Goal: Communication & Community: Participate in discussion

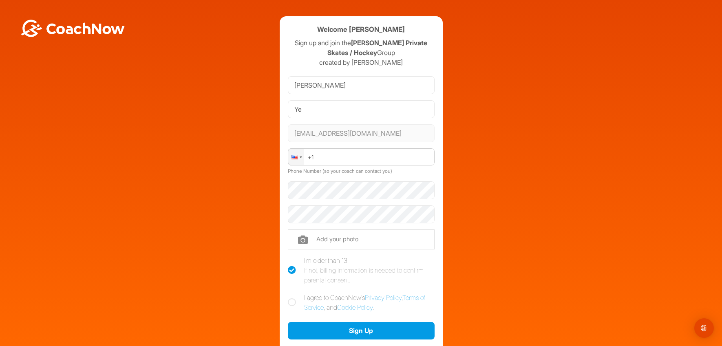
click at [295, 156] on div at bounding box center [295, 157] width 15 height 16
click at [322, 109] on input "Ye" at bounding box center [361, 109] width 147 height 18
click at [472, 126] on div "Welcome Wilson Ye Sign up and join the Perna Private Skates / Hockey Group crea…" at bounding box center [361, 200] width 714 height 368
click at [320, 84] on input "Wilson" at bounding box center [361, 85] width 147 height 18
click at [294, 157] on div at bounding box center [294, 157] width 7 height 4
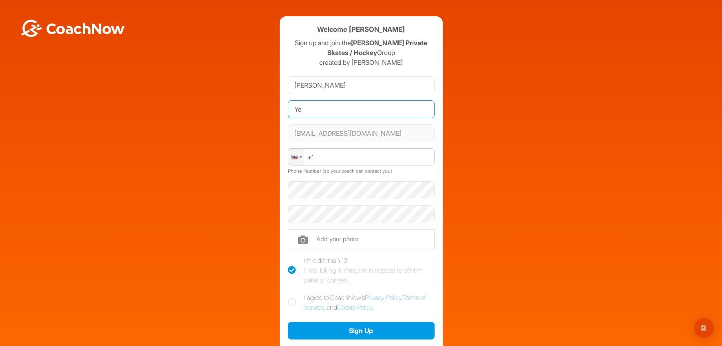
click at [337, 105] on input "Ye" at bounding box center [361, 109] width 147 height 18
click at [297, 160] on div at bounding box center [295, 157] width 15 height 16
click at [288, 304] on icon at bounding box center [292, 302] width 8 height 8
click at [288, 298] on input "I agree to CoachNow's Privacy Policy , Terms of Service , and Cookie Policy ." at bounding box center [290, 295] width 5 height 5
checkbox input "true"
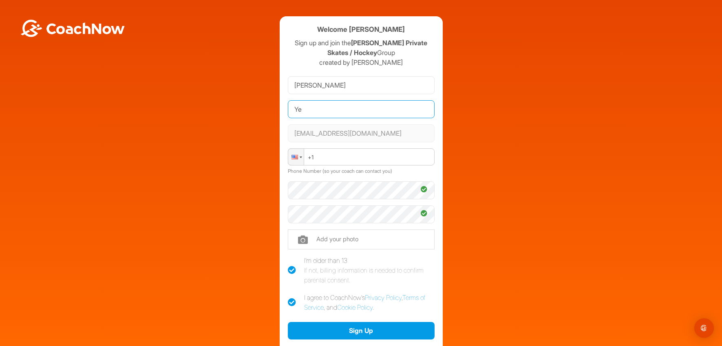
click at [342, 111] on input "Ye" at bounding box center [361, 109] width 147 height 18
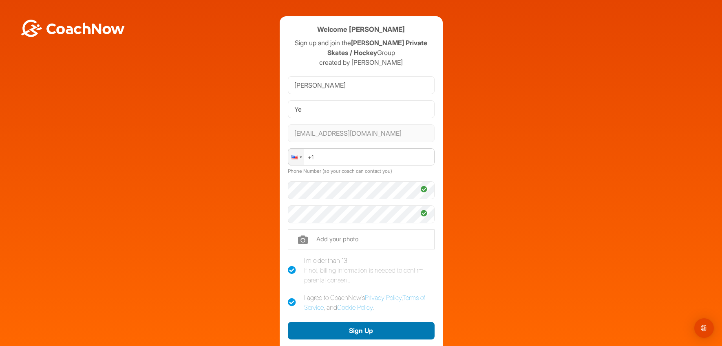
click at [359, 332] on button "Sign Up" at bounding box center [361, 331] width 147 height 18
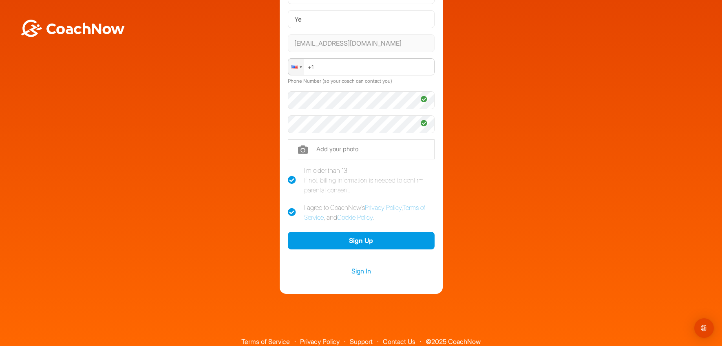
scroll to position [95, 0]
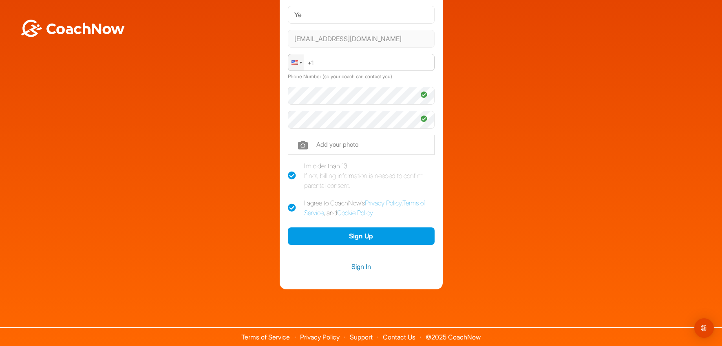
click at [353, 265] on link "Sign In" at bounding box center [361, 266] width 147 height 11
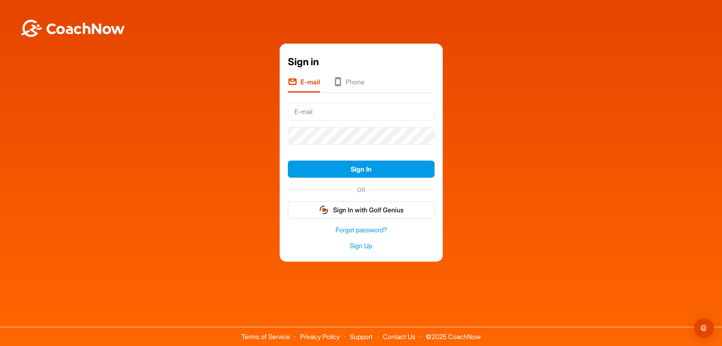
click at [339, 111] on input "text" at bounding box center [361, 112] width 147 height 18
type input "yeweibing@gmail.com"
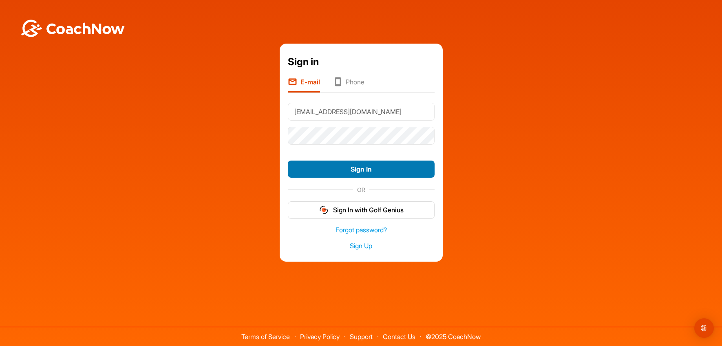
click at [360, 169] on button "Sign In" at bounding box center [361, 170] width 147 height 18
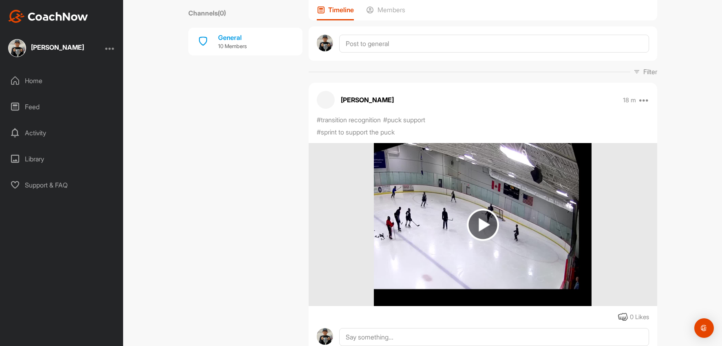
scroll to position [124, 0]
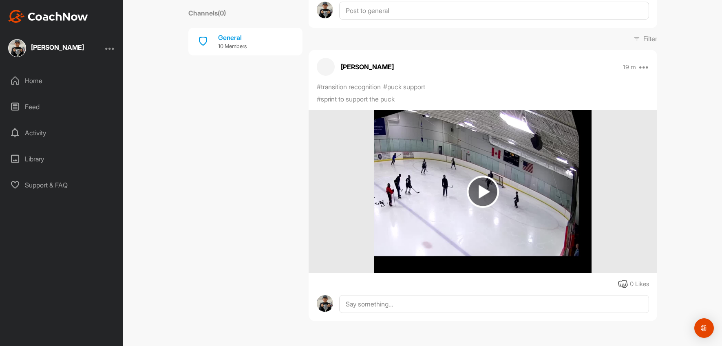
click at [451, 204] on img at bounding box center [482, 191] width 217 height 163
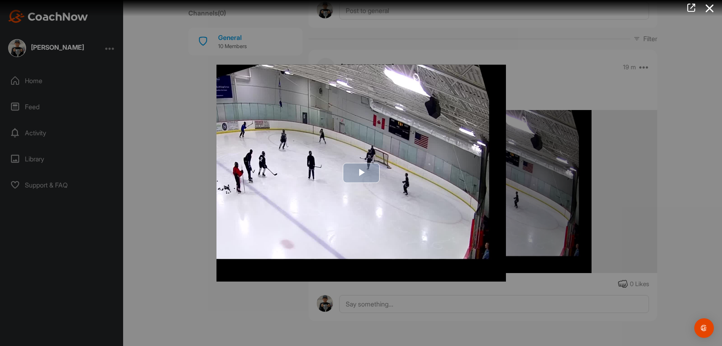
click at [361, 173] on span "Video Player" at bounding box center [361, 173] width 0 height 0
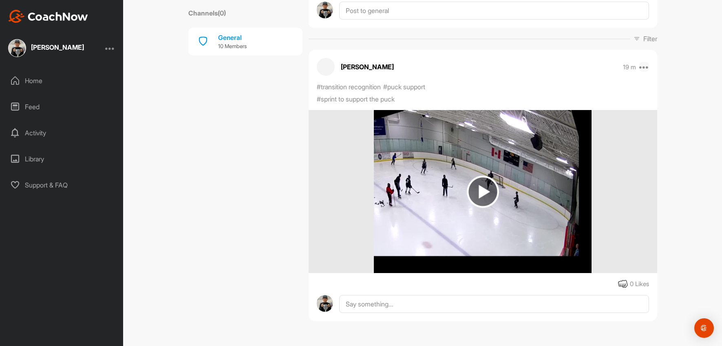
click at [641, 66] on icon at bounding box center [644, 67] width 10 height 10
click at [464, 91] on div "#transition recognition #puck support #sprint to support the puck" at bounding box center [408, 93] width 183 height 22
click at [451, 303] on textarea at bounding box center [493, 336] width 309 height 82
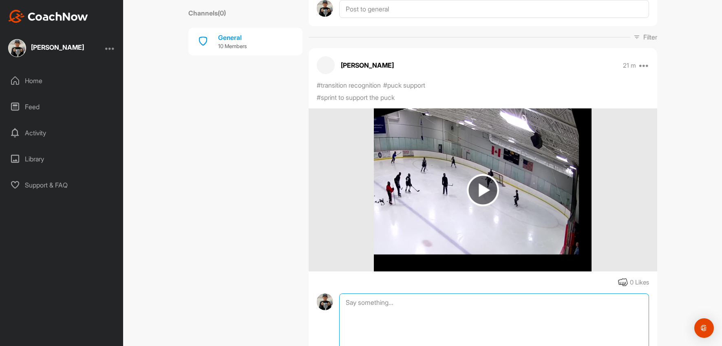
scroll to position [125, 0]
click at [630, 281] on div "0 Likes" at bounding box center [639, 282] width 19 height 9
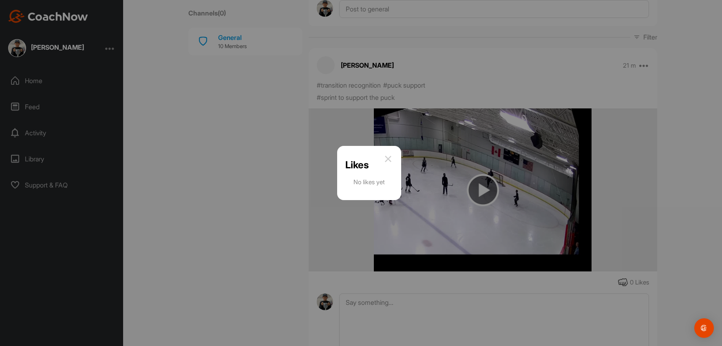
click at [388, 158] on img at bounding box center [388, 159] width 10 height 10
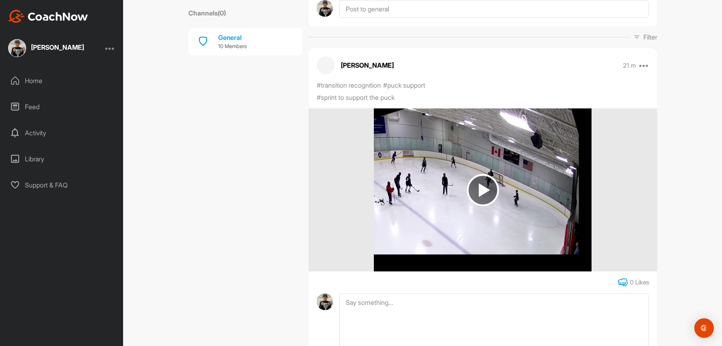
click at [618, 280] on icon at bounding box center [623, 283] width 10 height 10
click at [459, 315] on textarea at bounding box center [493, 334] width 309 height 82
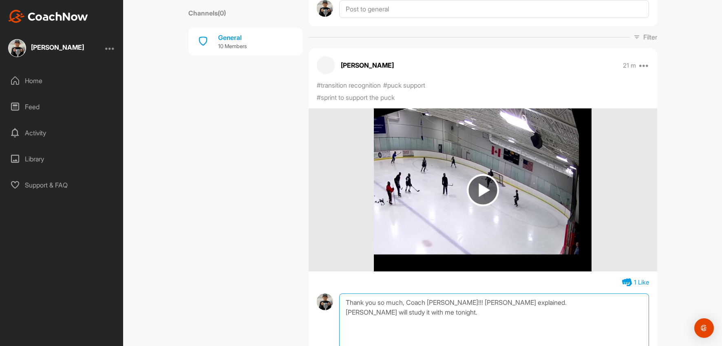
paste textarea "y explained everything. Wilson will study it with me tonight."
drag, startPoint x: 560, startPoint y: 301, endPoint x: 566, endPoint y: 302, distance: 5.8
click at [560, 301] on textarea "Thank you so much, Coach Muf!!! Crystal clearly explained everything. Wilson wi…" at bounding box center [493, 334] width 309 height 82
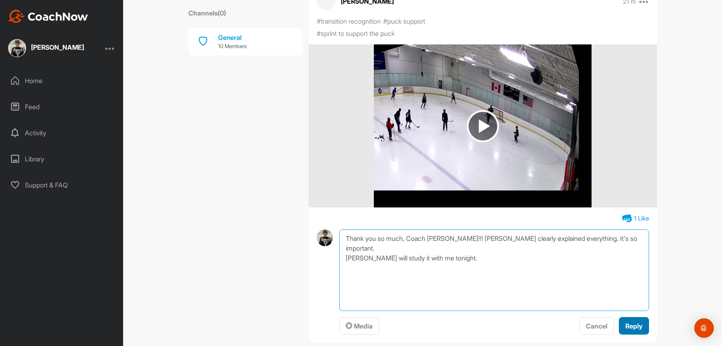
type textarea "Thank you so much, Coach Muf!!! Crystal clearly explained everything. It's so i…"
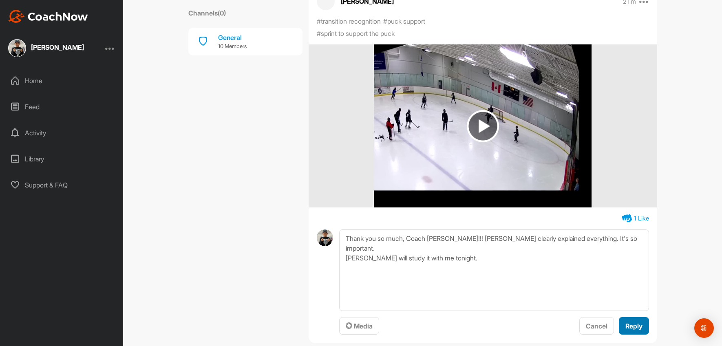
click at [631, 326] on span "Reply" at bounding box center [633, 326] width 17 height 8
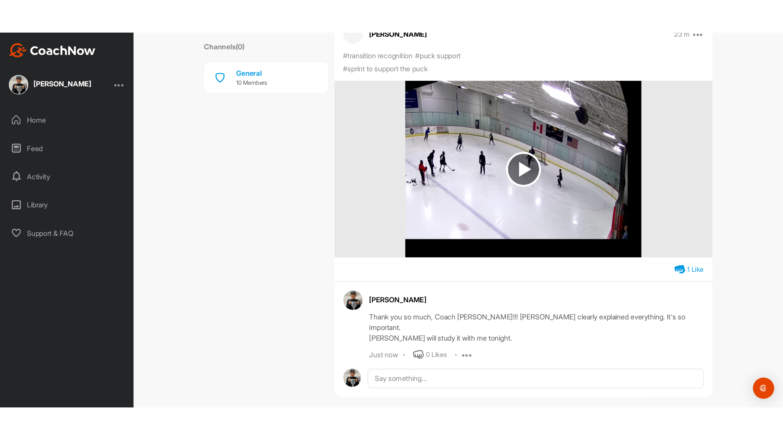
scroll to position [180, 0]
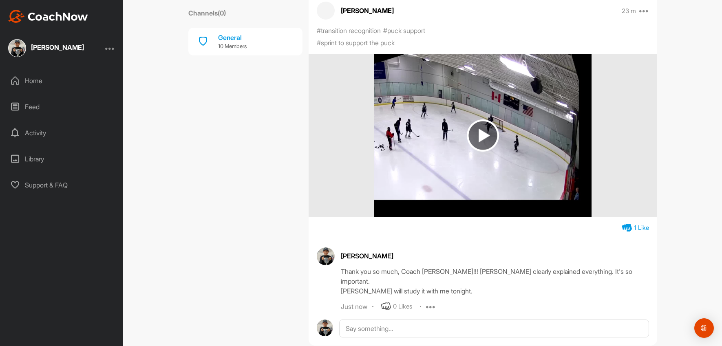
click at [538, 129] on img at bounding box center [482, 135] width 217 height 163
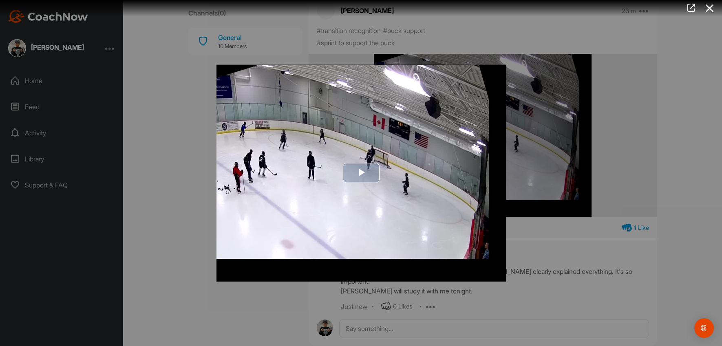
click at [361, 173] on span "Video Player" at bounding box center [361, 173] width 0 height 0
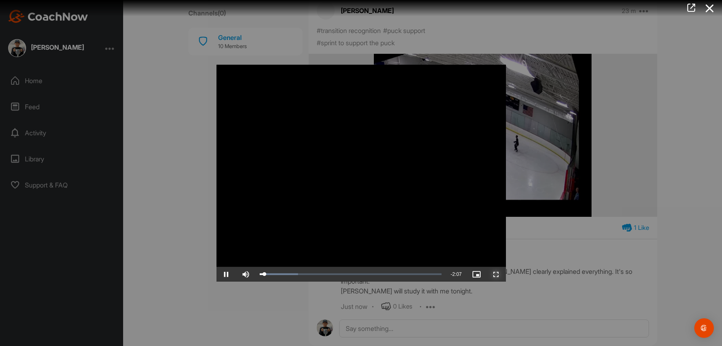
click at [493, 274] on span "Video Player" at bounding box center [496, 274] width 20 height 0
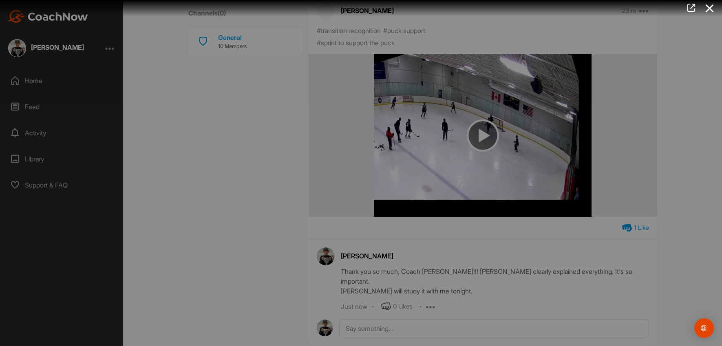
scroll to position [100, 0]
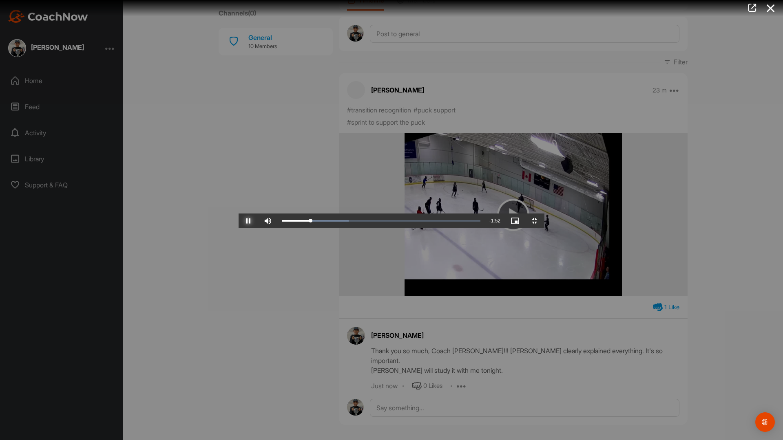
click at [238, 221] on span "Video Player" at bounding box center [248, 221] width 20 height 0
drag, startPoint x: 15, startPoint y: 430, endPoint x: 19, endPoint y: 422, distance: 9.7
click at [238, 221] on span "Video Player" at bounding box center [248, 221] width 20 height 0
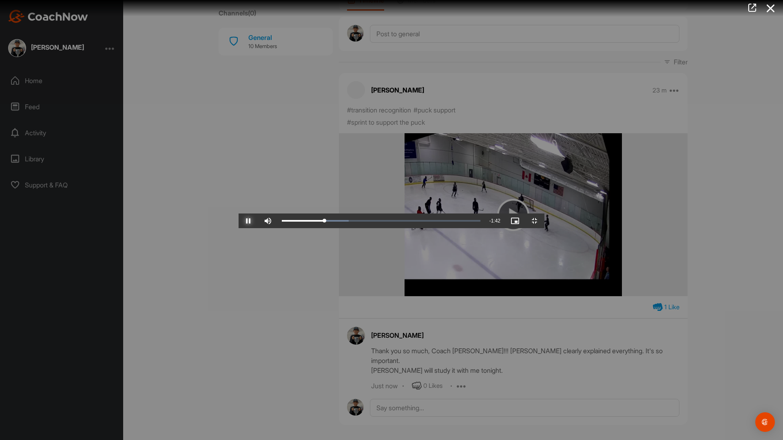
click at [238, 221] on span "Video Player" at bounding box center [248, 221] width 20 height 0
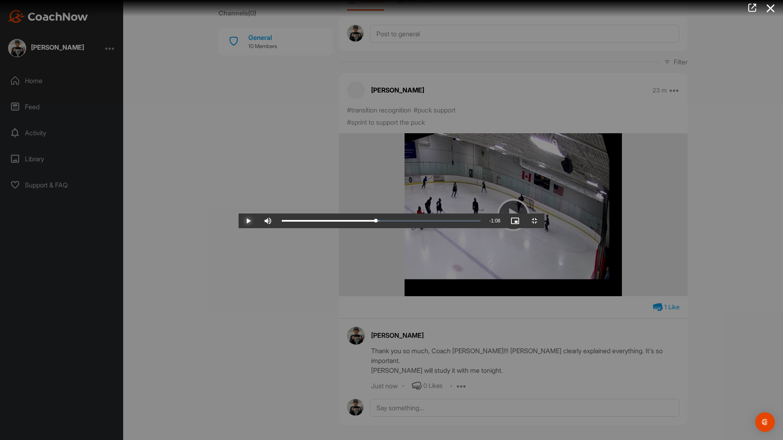
click at [238, 221] on span "Video Player" at bounding box center [248, 221] width 20 height 0
click at [238, 228] on video "Video Player" at bounding box center [391, 220] width 306 height 16
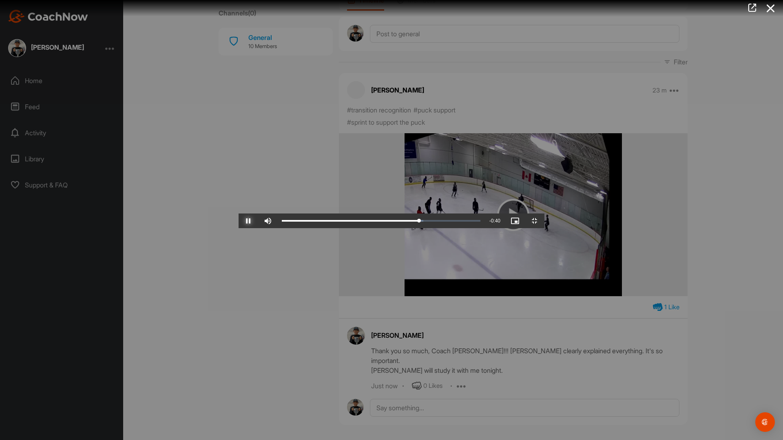
click at [238, 221] on span "Video Player" at bounding box center [248, 221] width 20 height 0
drag, startPoint x: 78, startPoint y: 434, endPoint x: 49, endPoint y: 435, distance: 29.4
click at [278, 228] on div "Loaded : 71.28% 0:01 0:01" at bounding box center [381, 221] width 207 height 15
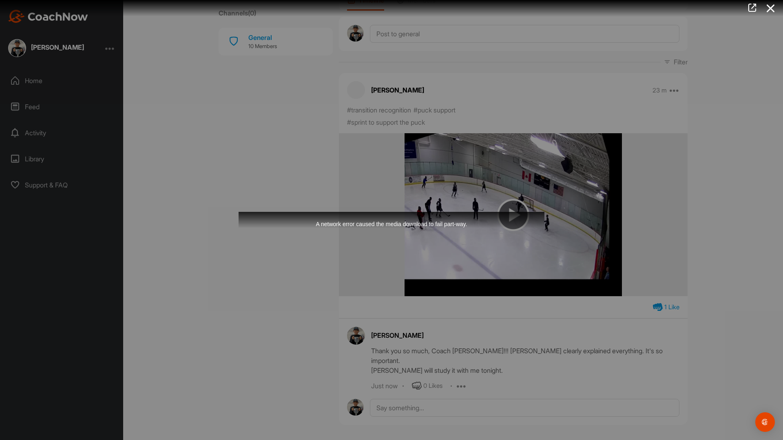
drag, startPoint x: 48, startPoint y: 434, endPoint x: 26, endPoint y: 435, distance: 22.5
click at [238, 228] on div "Video Player is loading. Play Video Play Skip Backward Skip Forward Mute 100% C…" at bounding box center [391, 220] width 306 height 16
click at [238, 228] on div "A network error caused the media download to fail part-way." at bounding box center [391, 220] width 306 height 16
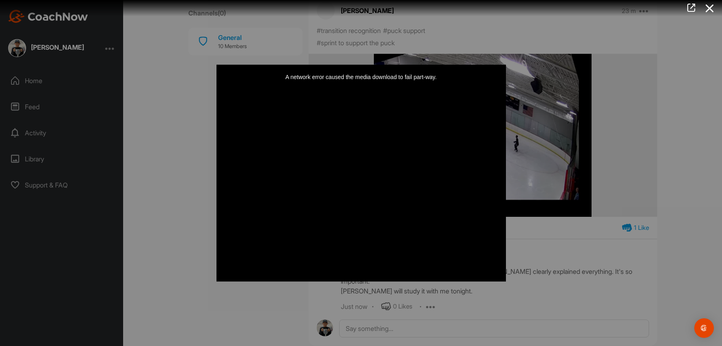
click at [423, 202] on div "A network error caused the media download to fail part-way." at bounding box center [360, 172] width 289 height 217
click at [559, 112] on div at bounding box center [361, 173] width 722 height 346
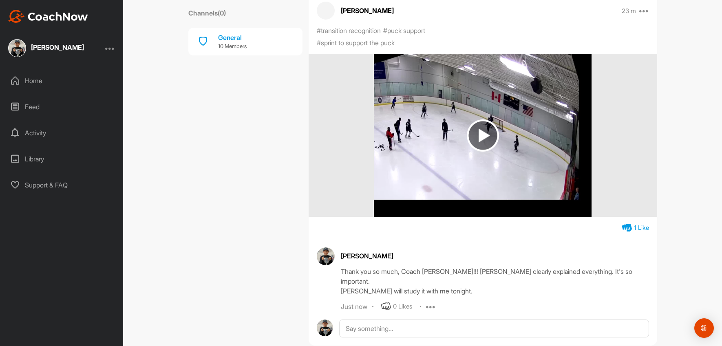
click at [485, 138] on img at bounding box center [483, 135] width 32 height 32
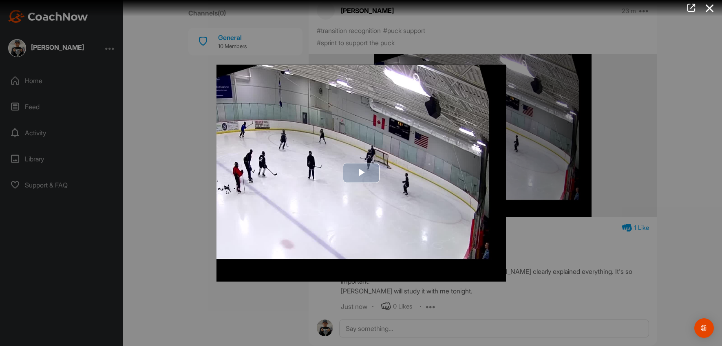
click at [468, 230] on img "Video Player" at bounding box center [360, 172] width 289 height 217
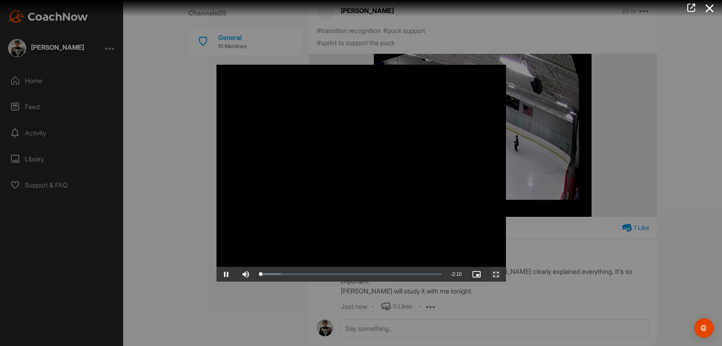
click at [497, 274] on span "Video Player" at bounding box center [496, 274] width 20 height 0
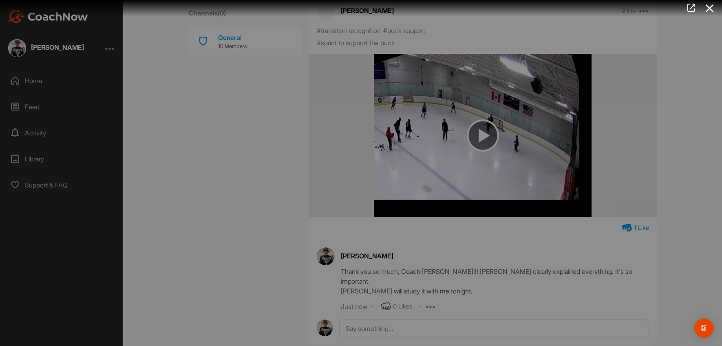
scroll to position [100, 0]
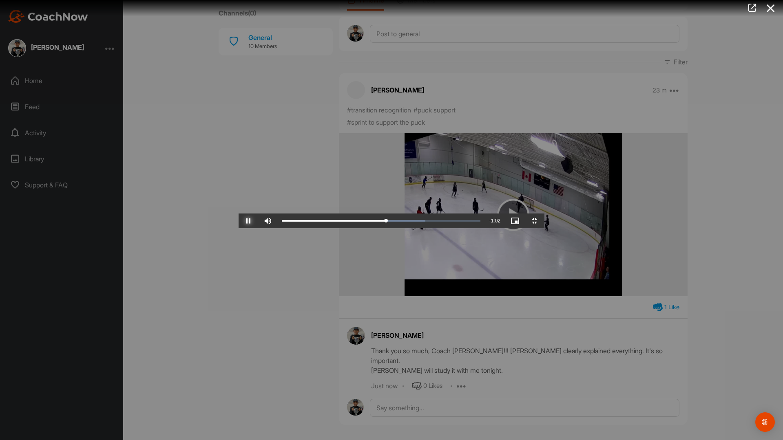
click at [238, 221] on span "Video Player" at bounding box center [248, 221] width 20 height 0
drag, startPoint x: 397, startPoint y: 433, endPoint x: 373, endPoint y: 432, distance: 24.5
click at [373, 222] on div "1:03" at bounding box center [330, 221] width 96 height 2
click at [238, 221] on span "Video Player" at bounding box center [248, 221] width 20 height 0
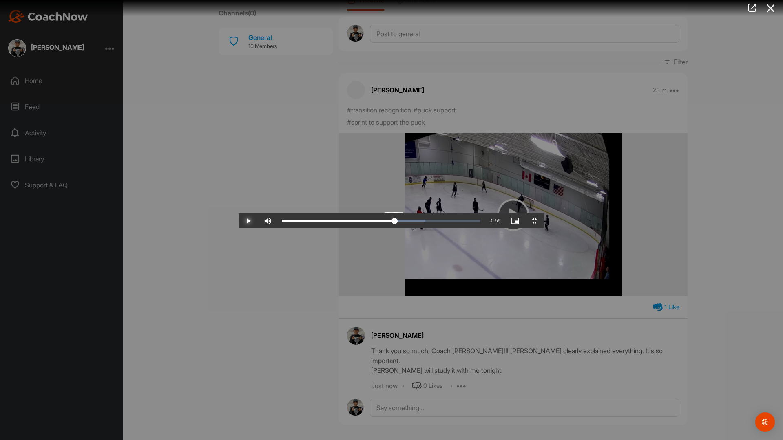
click at [351, 228] on div "Loaded : 72.41% 0:59 1:14" at bounding box center [381, 221] width 207 height 15
drag, startPoint x: 344, startPoint y: 429, endPoint x: 335, endPoint y: 430, distance: 9.8
click at [335, 228] on div "Loaded : 72.41% 0:56 0:56" at bounding box center [381, 221] width 207 height 15
click at [338, 228] on div "Loaded : 72.41% 0:57 0:56" at bounding box center [381, 221] width 207 height 15
drag, startPoint x: 331, startPoint y: 430, endPoint x: 373, endPoint y: 430, distance: 41.6
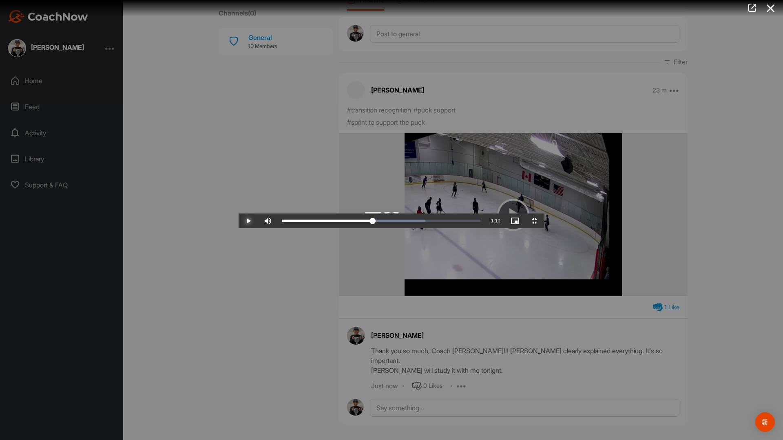
click at [373, 228] on div "Loaded : 72.41% 1:03 1:03" at bounding box center [381, 221] width 207 height 15
click at [383, 222] on div "Loaded : 72.41% 1:05 1:05" at bounding box center [381, 221] width 199 height 2
click at [382, 222] on div "1:06" at bounding box center [332, 221] width 100 height 2
click at [238, 221] on span "Video Player" at bounding box center [248, 221] width 20 height 0
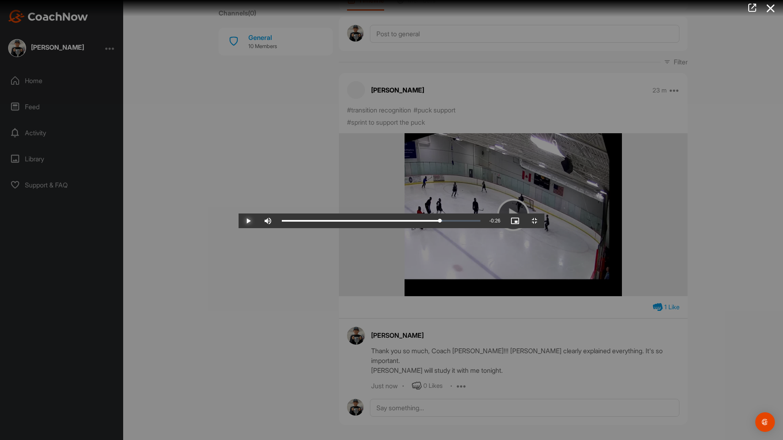
click at [238, 221] on span "Video Player" at bounding box center [248, 221] width 20 height 0
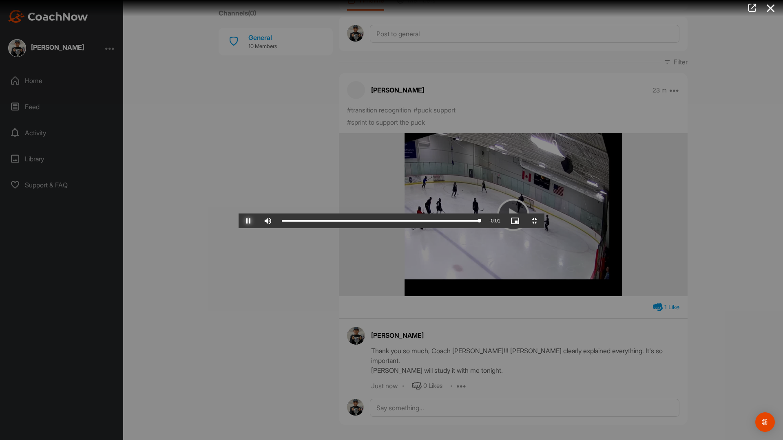
click at [238, 221] on span "Video Player" at bounding box center [248, 221] width 20 height 0
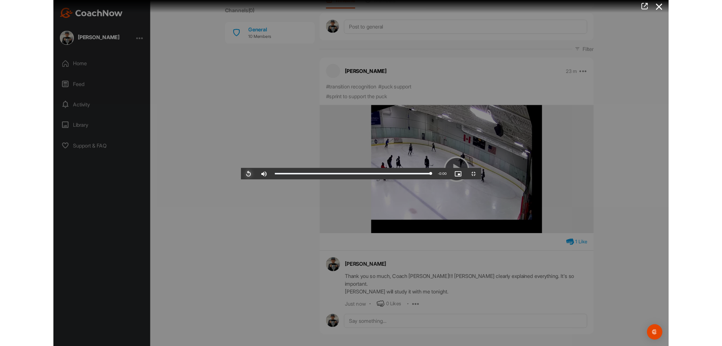
scroll to position [180, 0]
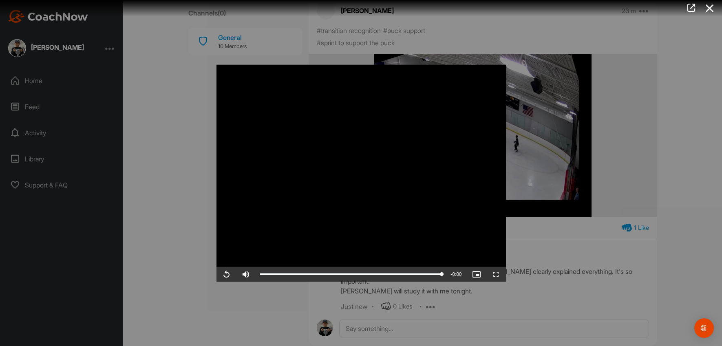
click at [568, 248] on div at bounding box center [361, 173] width 722 height 346
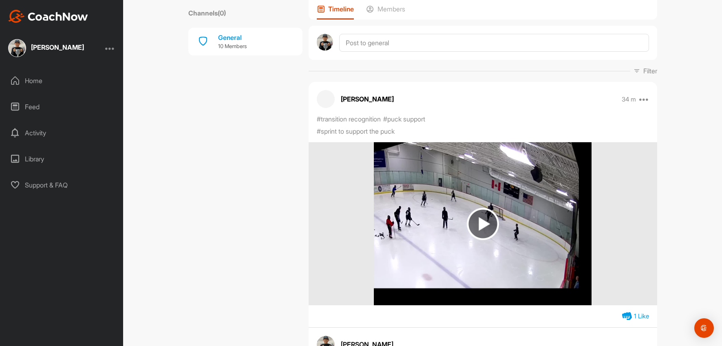
scroll to position [0, 0]
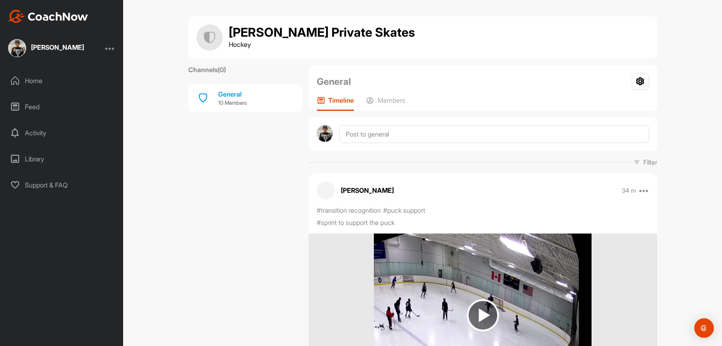
click at [56, 44] on div "Wilson Ye" at bounding box center [57, 47] width 53 height 7
click at [19, 79] on icon at bounding box center [15, 81] width 10 height 10
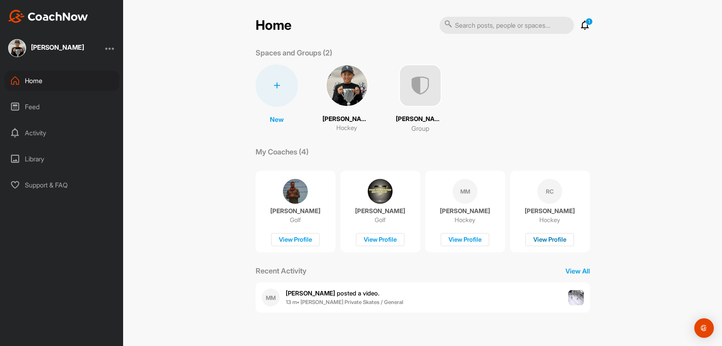
click at [556, 236] on div "View Profile" at bounding box center [549, 239] width 49 height 13
click at [421, 98] on img at bounding box center [420, 85] width 42 height 42
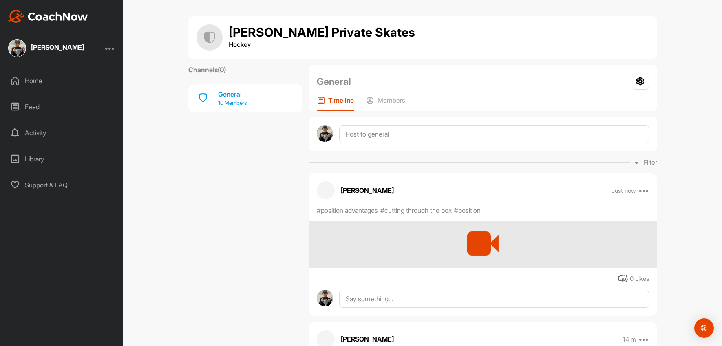
click at [238, 98] on div "General" at bounding box center [232, 94] width 29 height 10
click at [234, 96] on div "General" at bounding box center [232, 94] width 29 height 10
click at [235, 99] on p "10 Members" at bounding box center [232, 103] width 29 height 8
click at [379, 98] on p "Members" at bounding box center [391, 100] width 28 height 8
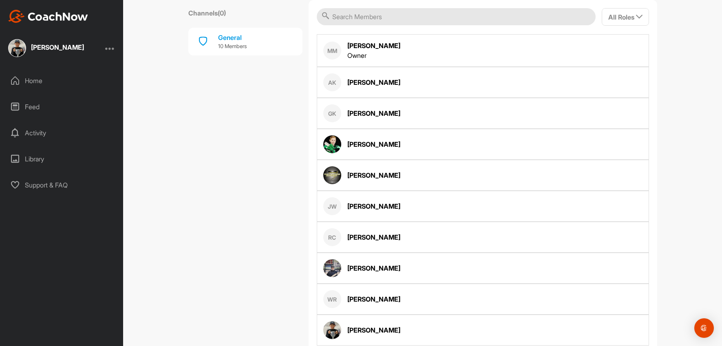
scroll to position [192, 0]
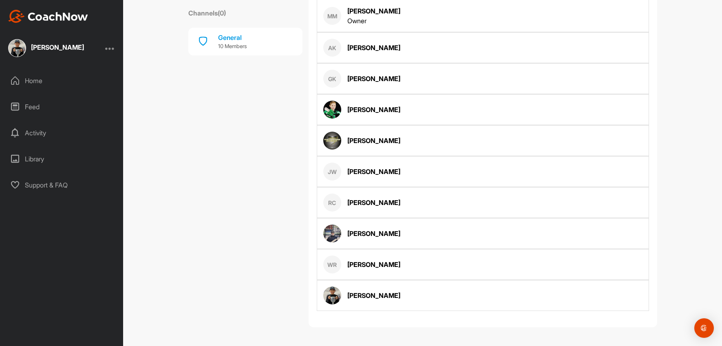
click at [329, 232] on img at bounding box center [332, 234] width 18 height 18
click at [357, 233] on div "Samuel Ko" at bounding box center [373, 234] width 53 height 10
drag, startPoint x: 386, startPoint y: 265, endPoint x: 344, endPoint y: 264, distance: 41.2
click at [344, 264] on div "WR William Ryan" at bounding box center [483, 264] width 332 height 31
click at [395, 259] on div "WR William Ryan" at bounding box center [483, 264] width 332 height 31
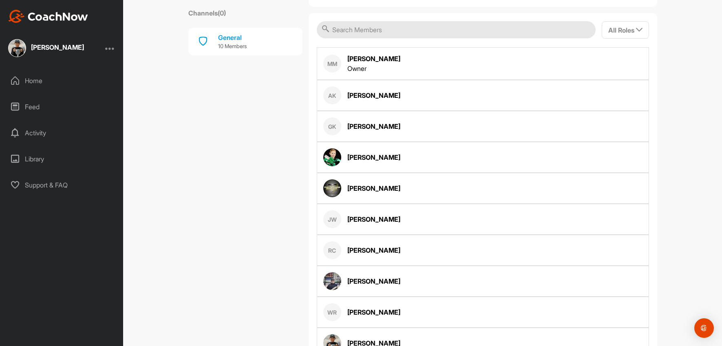
scroll to position [0, 0]
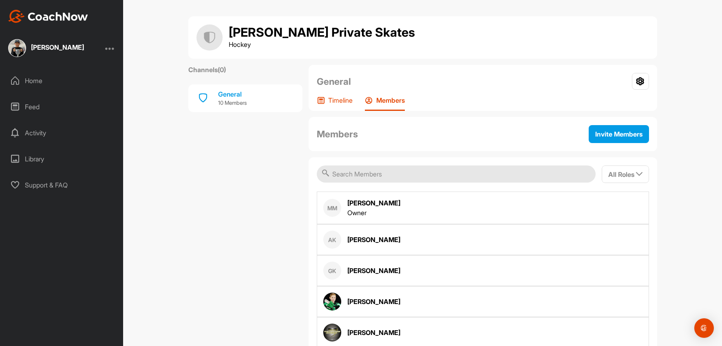
click at [342, 102] on p "Timeline" at bounding box center [340, 100] width 24 height 8
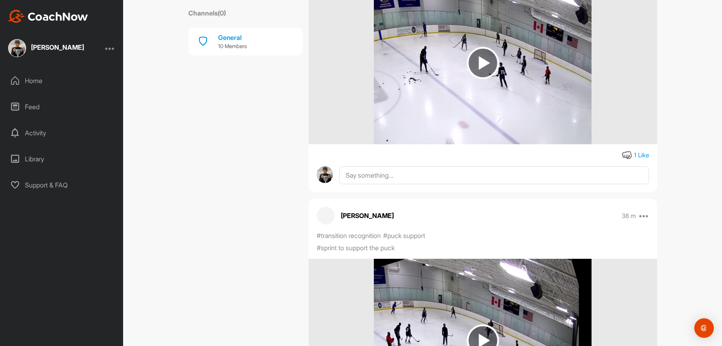
scroll to position [680, 0]
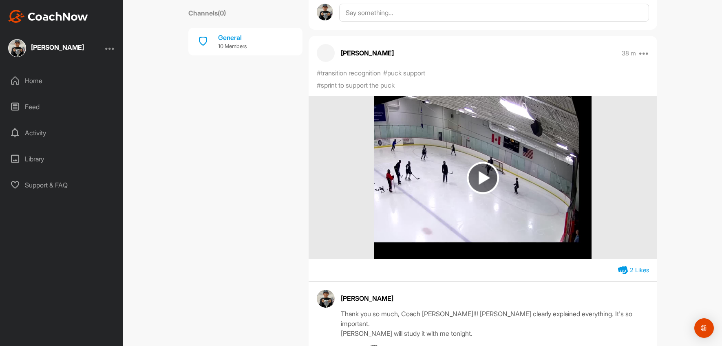
click at [481, 189] on img at bounding box center [483, 178] width 32 height 32
click at [484, 176] on img at bounding box center [483, 178] width 32 height 32
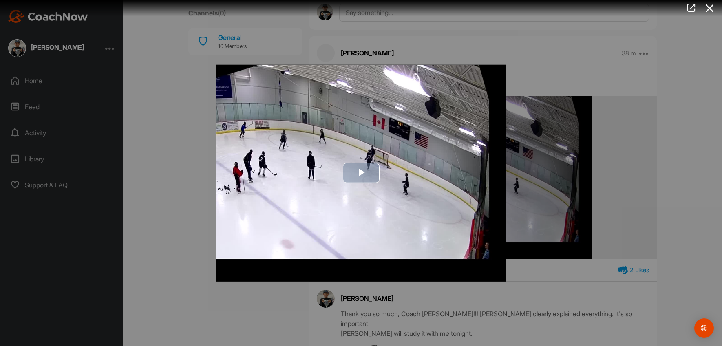
click at [419, 205] on img "Video Player" at bounding box center [360, 172] width 289 height 217
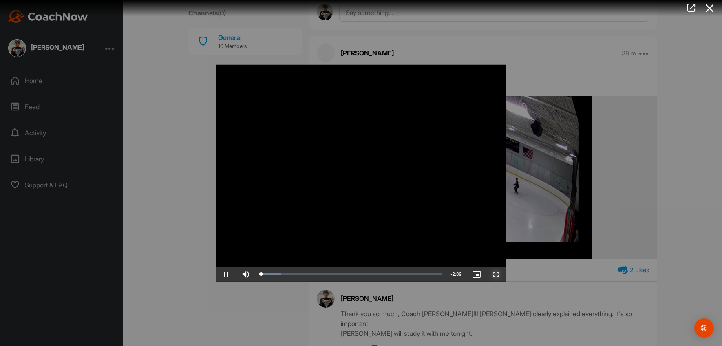
click at [496, 274] on span "Video Player" at bounding box center [496, 274] width 20 height 0
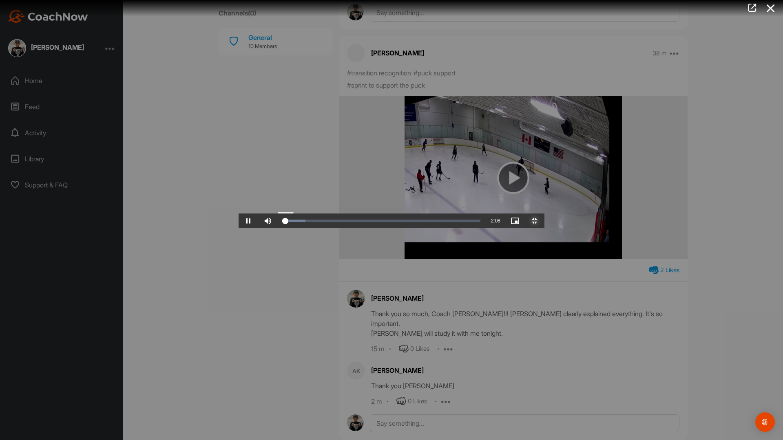
click at [484, 228] on div "Loaded : 85.40% 1:28 1:48" at bounding box center [381, 221] width 207 height 15
click at [393, 228] on video "Video Player" at bounding box center [391, 220] width 306 height 16
click at [238, 221] on span "Video Player" at bounding box center [248, 221] width 20 height 0
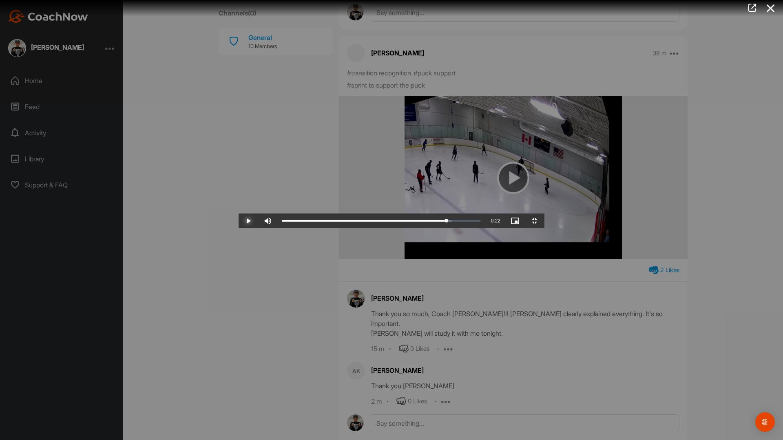
click at [238, 221] on span "Video Player" at bounding box center [248, 221] width 20 height 0
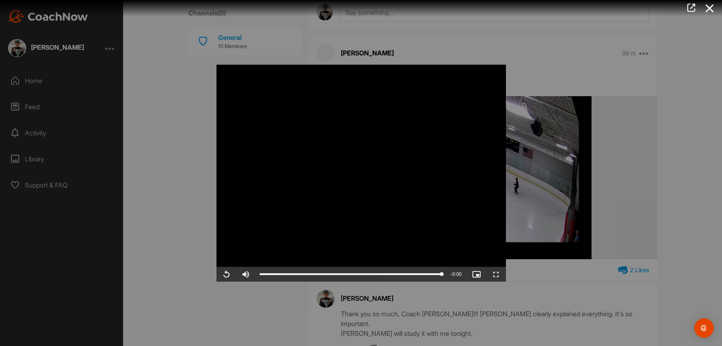
click at [567, 291] on div at bounding box center [361, 173] width 722 height 346
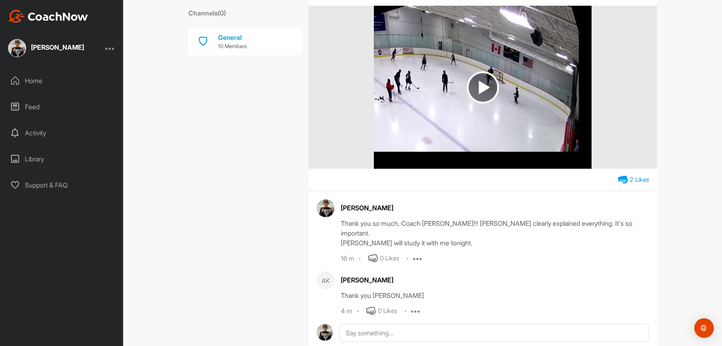
scroll to position [790, 0]
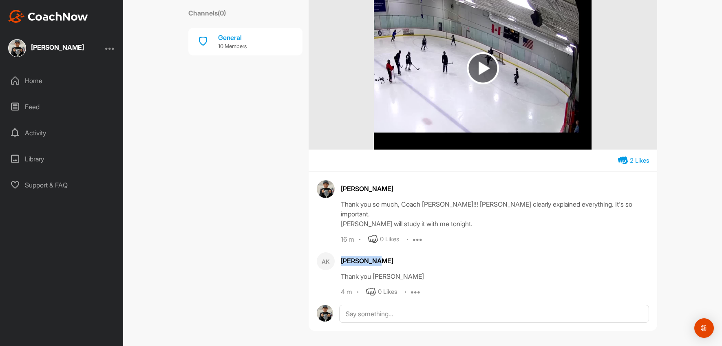
drag, startPoint x: 364, startPoint y: 252, endPoint x: 374, endPoint y: 252, distance: 10.2
click at [373, 256] on div "Alex Katona" at bounding box center [495, 261] width 308 height 10
click at [381, 256] on div "Alex Katona" at bounding box center [495, 261] width 308 height 10
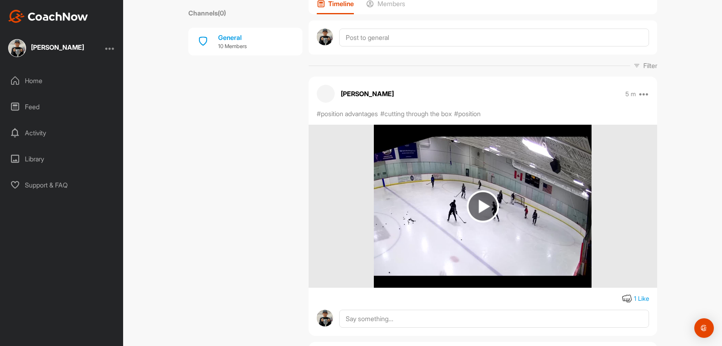
scroll to position [114, 0]
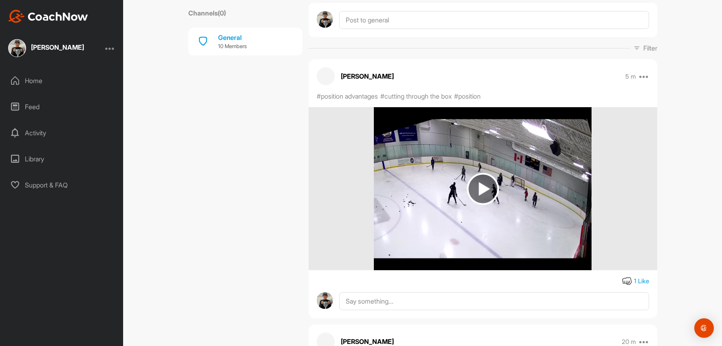
click at [481, 185] on img at bounding box center [483, 189] width 32 height 32
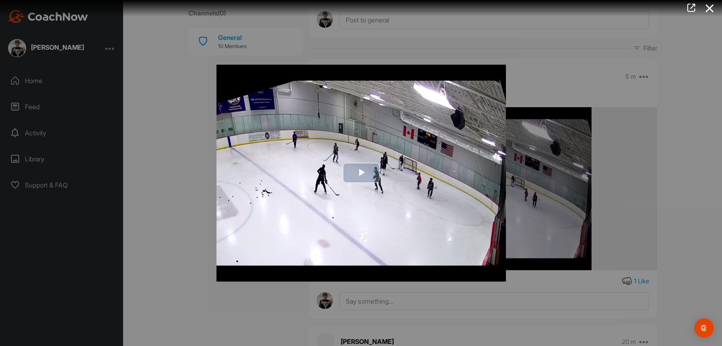
click at [361, 173] on span "Video Player" at bounding box center [361, 173] width 0 height 0
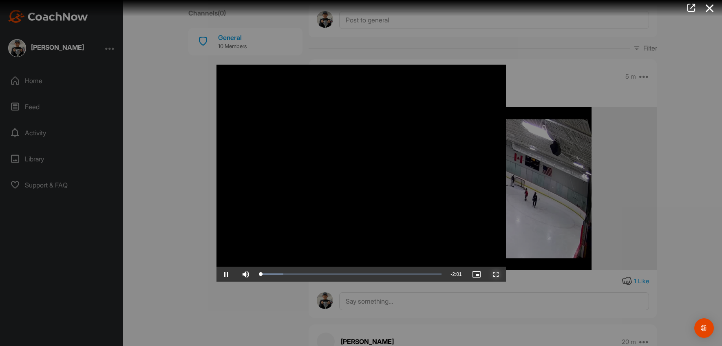
click at [496, 274] on span "Video Player" at bounding box center [496, 274] width 20 height 0
click at [224, 274] on span "Video Player" at bounding box center [226, 274] width 20 height 0
click at [629, 209] on div at bounding box center [361, 173] width 722 height 346
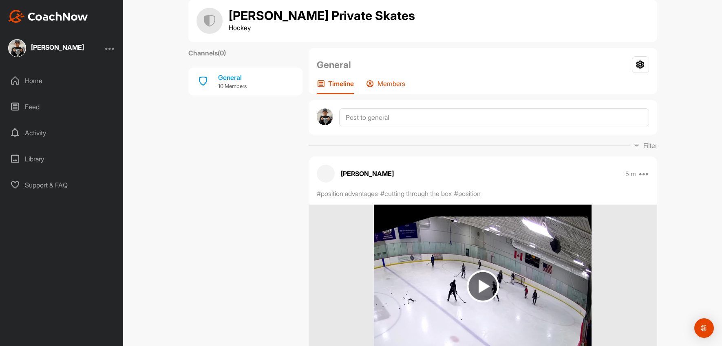
scroll to position [0, 0]
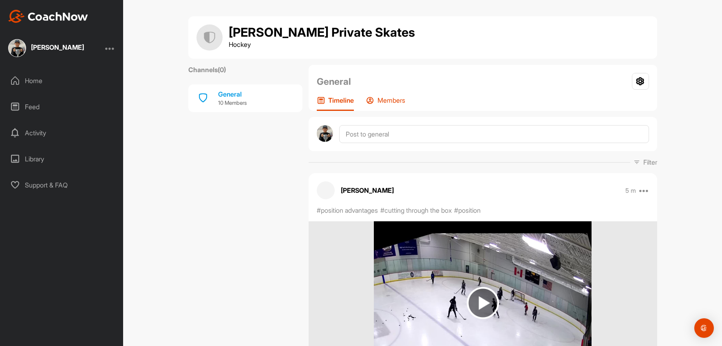
click at [395, 100] on p "Members" at bounding box center [391, 100] width 28 height 8
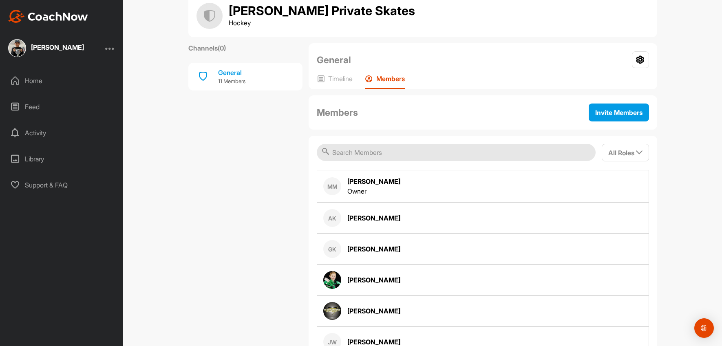
scroll to position [61, 0]
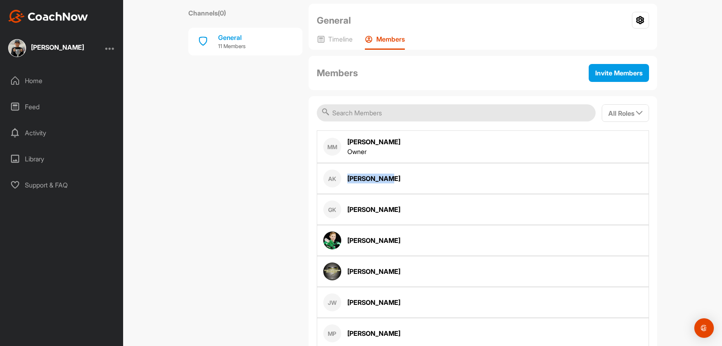
drag, startPoint x: 386, startPoint y: 181, endPoint x: 344, endPoint y: 175, distance: 41.6
click at [344, 175] on div "AK Alex Katona" at bounding box center [483, 178] width 332 height 31
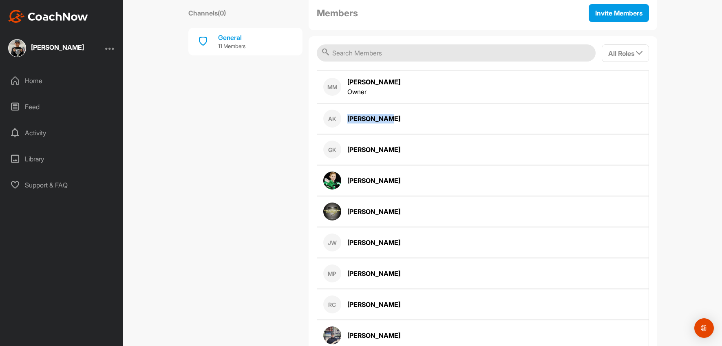
scroll to position [122, 0]
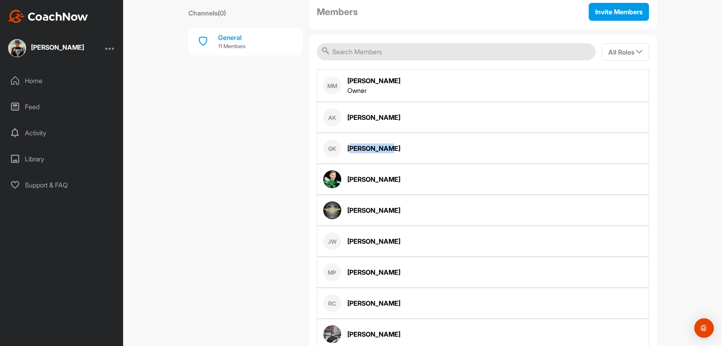
drag, startPoint x: 382, startPoint y: 150, endPoint x: 347, endPoint y: 148, distance: 34.7
click at [348, 148] on div "GK Greg Kirian" at bounding box center [483, 148] width 332 height 31
drag, startPoint x: 371, startPoint y: 179, endPoint x: 359, endPoint y: 166, distance: 17.9
click at [346, 170] on div "Jill Kirian" at bounding box center [483, 179] width 332 height 31
drag, startPoint x: 387, startPoint y: 143, endPoint x: 346, endPoint y: 146, distance: 41.3
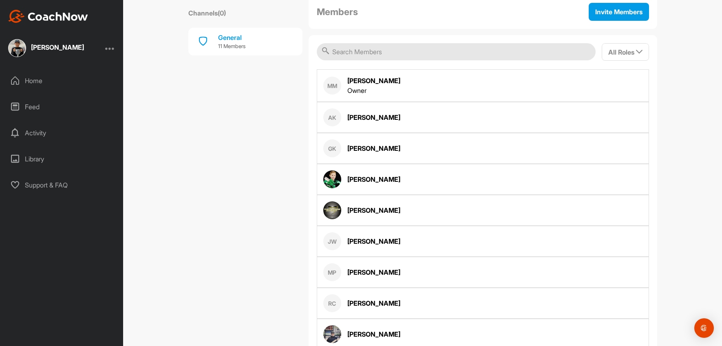
click at [346, 146] on div "GK Greg Kirian" at bounding box center [483, 148] width 332 height 31
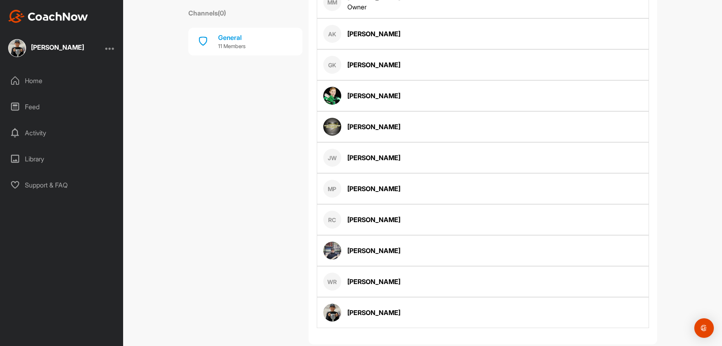
scroll to position [206, 0]
drag, startPoint x: 383, startPoint y: 125, endPoint x: 344, endPoint y: 127, distance: 38.4
click at [344, 127] on div "John Perna" at bounding box center [483, 126] width 332 height 31
click at [408, 138] on div "John Perna" at bounding box center [483, 126] width 332 height 31
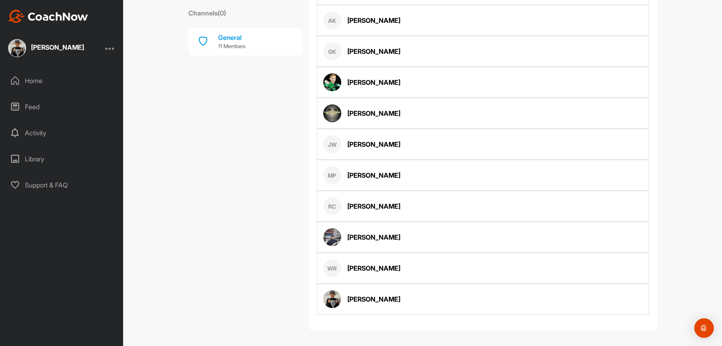
scroll to position [220, 0]
drag, startPoint x: 386, startPoint y: 145, endPoint x: 338, endPoint y: 141, distance: 48.2
click at [338, 141] on div "JW Julian Wiles" at bounding box center [483, 143] width 332 height 31
drag, startPoint x: 401, startPoint y: 175, endPoint x: 346, endPoint y: 175, distance: 54.6
click at [333, 171] on div "MP Michael Perna" at bounding box center [483, 174] width 332 height 31
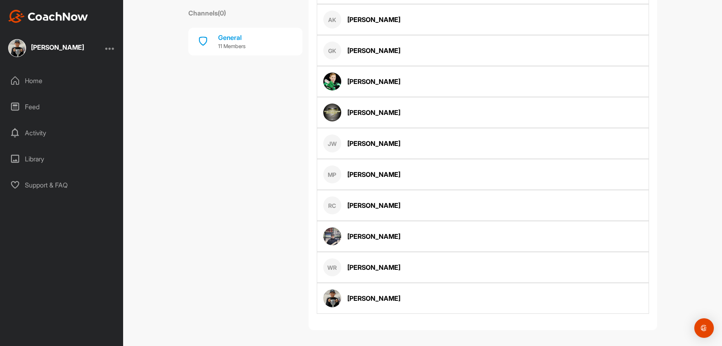
click at [377, 183] on div "MP Michael Perna" at bounding box center [361, 174] width 77 height 18
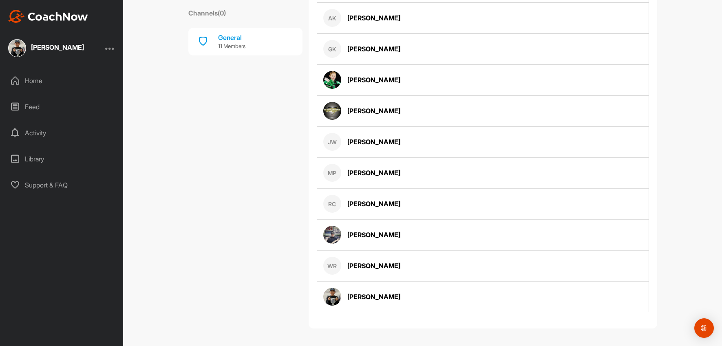
scroll to position [223, 0]
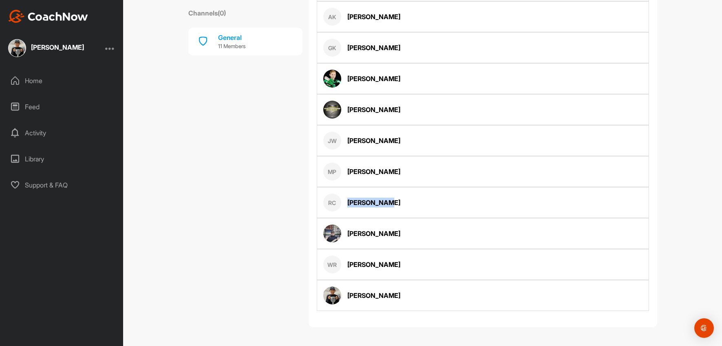
drag, startPoint x: 386, startPoint y: 203, endPoint x: 343, endPoint y: 201, distance: 43.2
click at [343, 201] on div "RC Rick Chobar" at bounding box center [483, 202] width 332 height 31
click at [403, 213] on div "RC Rick Chobar" at bounding box center [483, 202] width 332 height 31
drag, startPoint x: 389, startPoint y: 201, endPoint x: 342, endPoint y: 199, distance: 46.9
click at [342, 199] on div "RC Rick Chobar" at bounding box center [483, 202] width 332 height 31
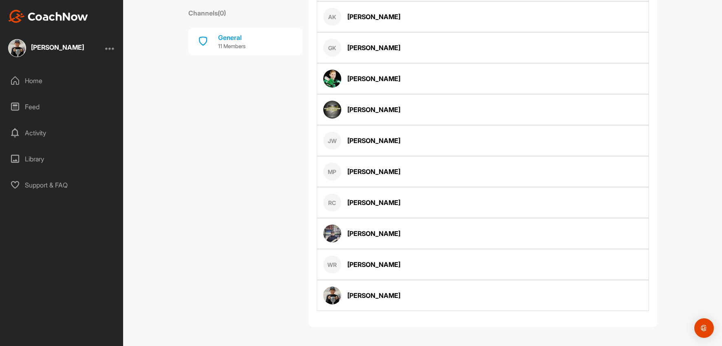
click at [386, 209] on div "RC Rick Chobar" at bounding box center [483, 202] width 332 height 31
drag, startPoint x: 382, startPoint y: 236, endPoint x: 340, endPoint y: 232, distance: 42.6
click at [340, 232] on div "Samuel Ko" at bounding box center [483, 233] width 332 height 31
click at [386, 271] on div "WR William Ryan" at bounding box center [483, 264] width 332 height 31
drag, startPoint x: 386, startPoint y: 265, endPoint x: 338, endPoint y: 261, distance: 49.1
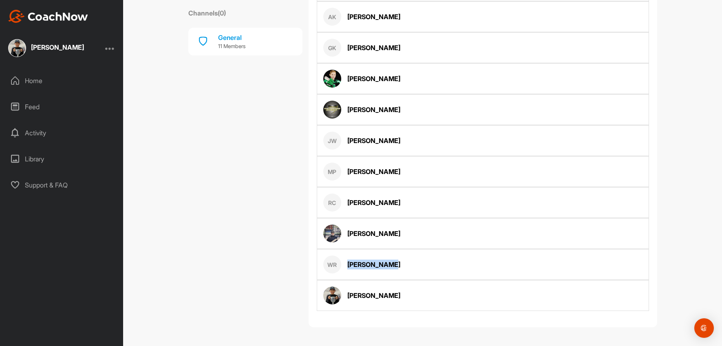
click at [338, 261] on div "WR William Ryan" at bounding box center [483, 264] width 332 height 31
click at [447, 208] on div "RC Rick Chobar" at bounding box center [483, 202] width 332 height 31
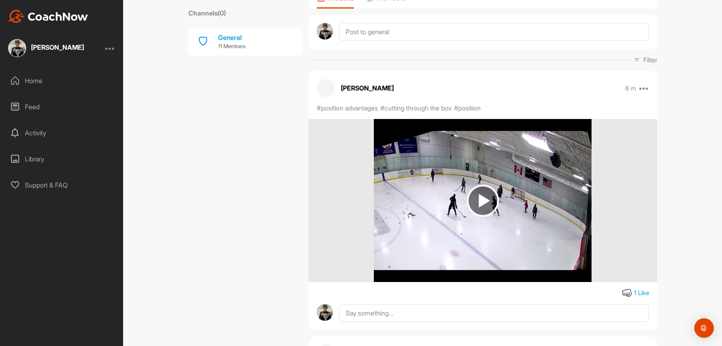
scroll to position [158, 0]
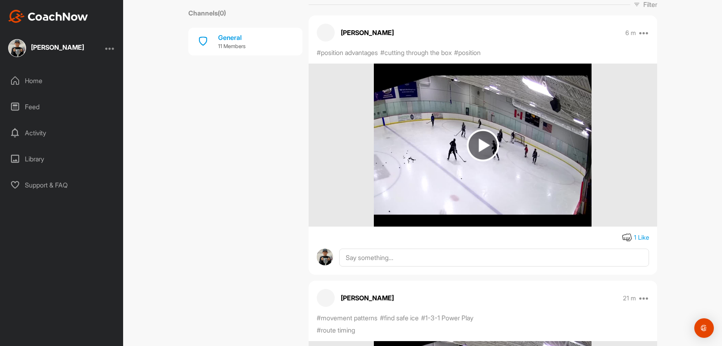
click at [482, 139] on img at bounding box center [483, 145] width 32 height 32
click at [624, 236] on icon at bounding box center [627, 238] width 10 height 10
click at [486, 138] on img at bounding box center [483, 145] width 32 height 32
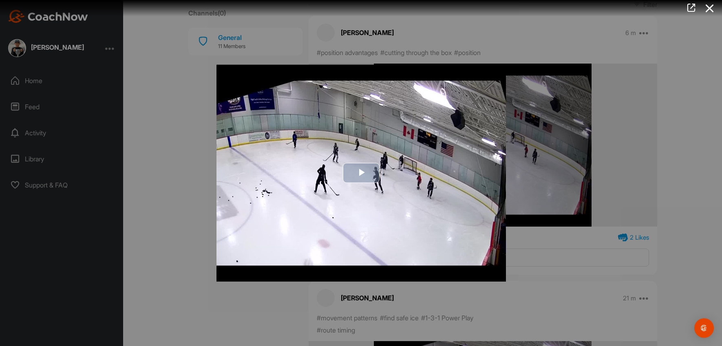
click at [361, 173] on span "Video Player" at bounding box center [361, 173] width 0 height 0
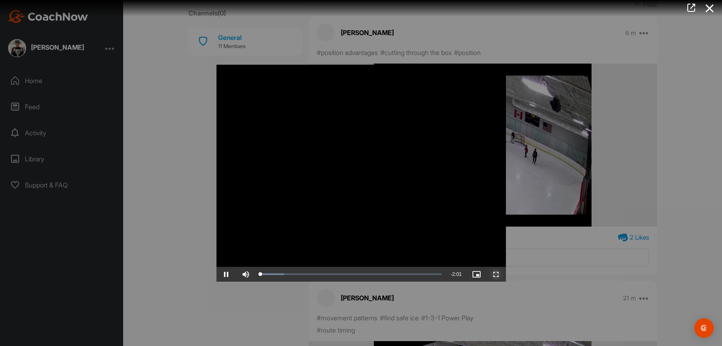
click at [496, 274] on span "Video Player" at bounding box center [496, 274] width 20 height 0
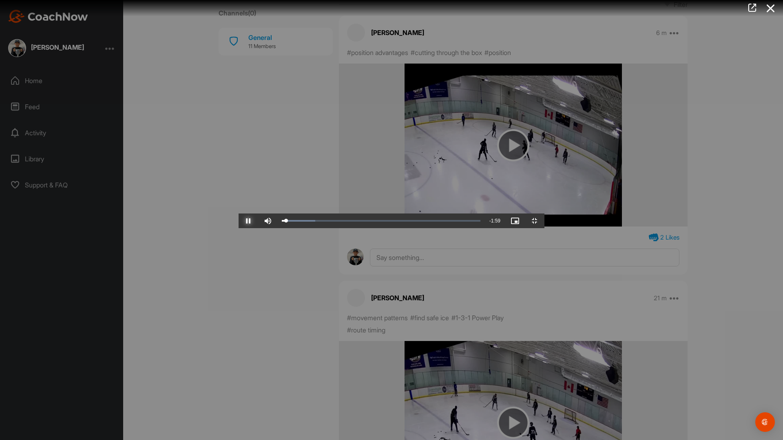
drag, startPoint x: 6, startPoint y: 431, endPoint x: 18, endPoint y: 429, distance: 12.5
click at [238, 221] on span "Video Player" at bounding box center [248, 221] width 20 height 0
drag, startPoint x: 57, startPoint y: 433, endPoint x: 33, endPoint y: 433, distance: 24.5
click at [238, 228] on div "Play Skip Backward Skip Forward Mute Current Time 0:00 / Duration 2:01 Loaded :…" at bounding box center [391, 221] width 306 height 15
click at [238, 221] on span "Video Player" at bounding box center [248, 221] width 20 height 0
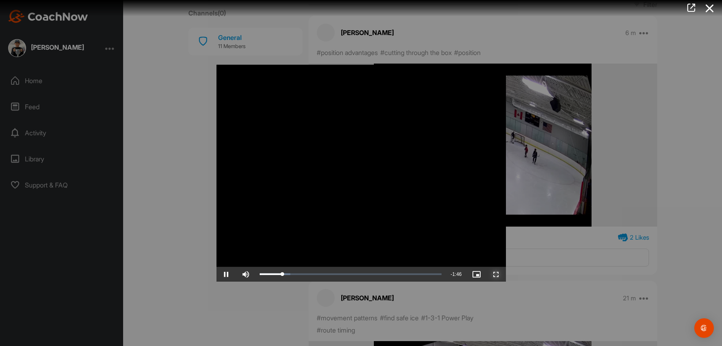
click at [496, 274] on span "Video Player" at bounding box center [496, 274] width 20 height 0
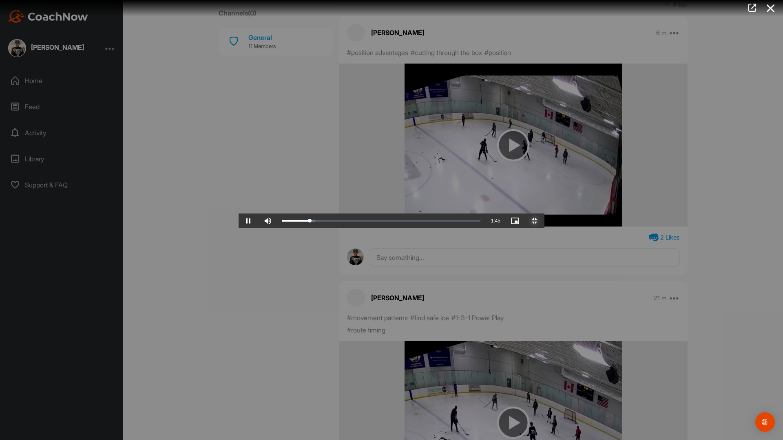
click at [544, 221] on span "Video Player" at bounding box center [535, 221] width 20 height 0
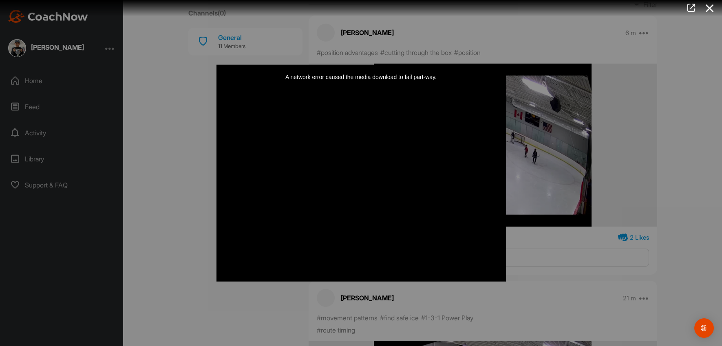
drag, startPoint x: 291, startPoint y: 273, endPoint x: 235, endPoint y: 268, distance: 55.7
click at [235, 268] on div "Video Player is loading. Play Video Play Skip Backward Skip Forward Mute 18% Cu…" at bounding box center [360, 172] width 289 height 217
click at [638, 221] on div at bounding box center [361, 173] width 722 height 346
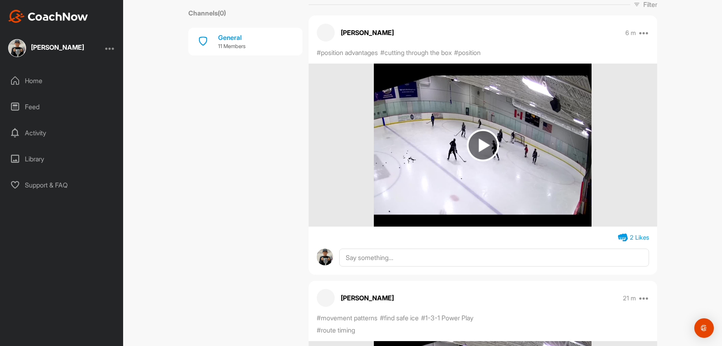
click at [620, 235] on icon at bounding box center [623, 238] width 10 height 10
click at [624, 238] on icon at bounding box center [627, 238] width 10 height 10
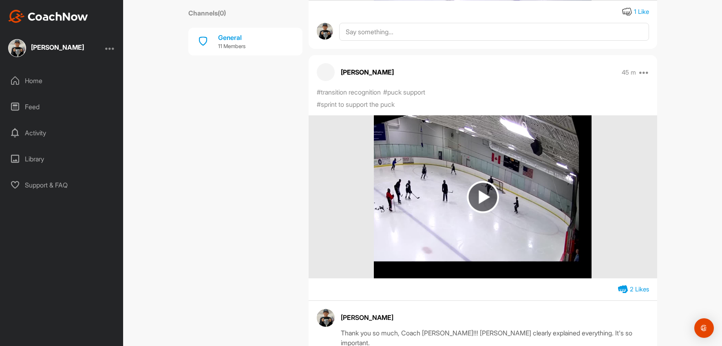
scroll to position [790, 0]
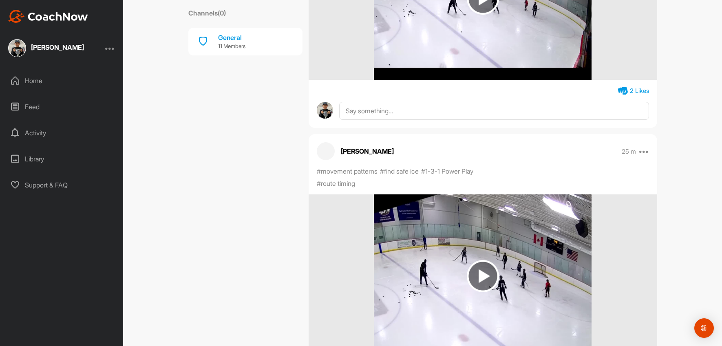
scroll to position [404, 0]
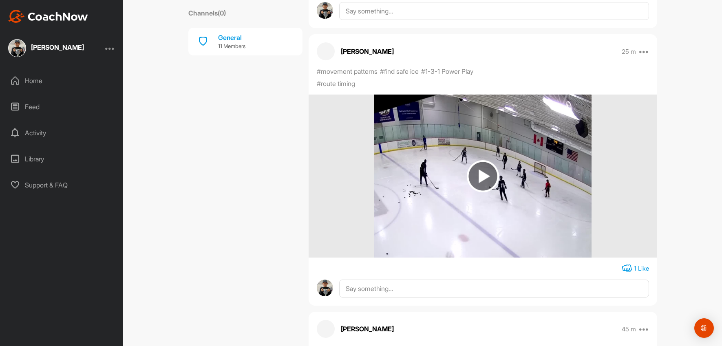
click at [624, 266] on icon at bounding box center [627, 269] width 10 height 10
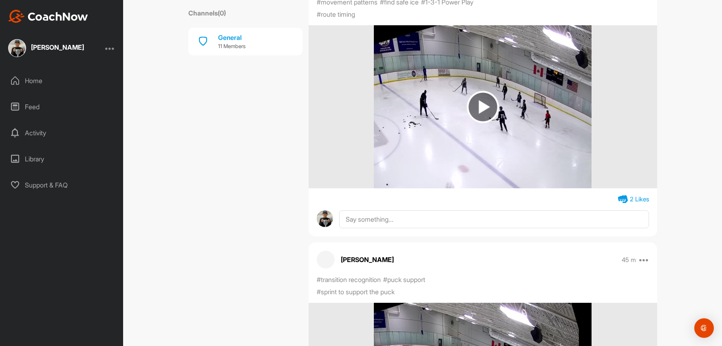
scroll to position [413, 0]
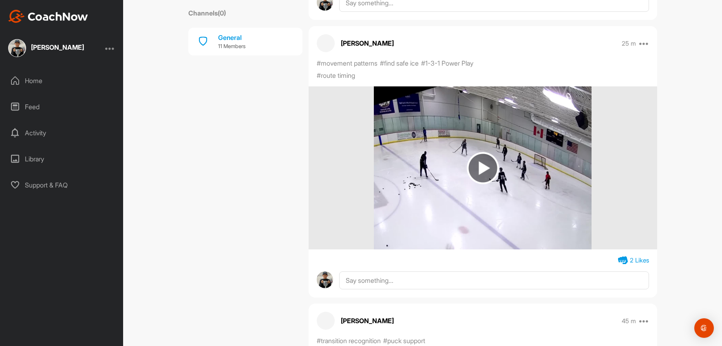
click at [485, 163] on img at bounding box center [483, 168] width 32 height 32
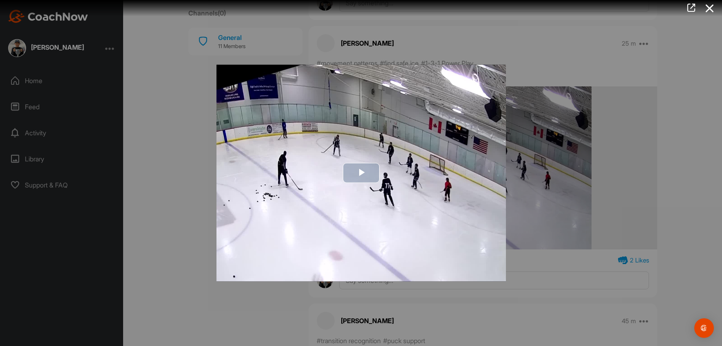
click at [361, 173] on span "Video Player" at bounding box center [361, 173] width 0 height 0
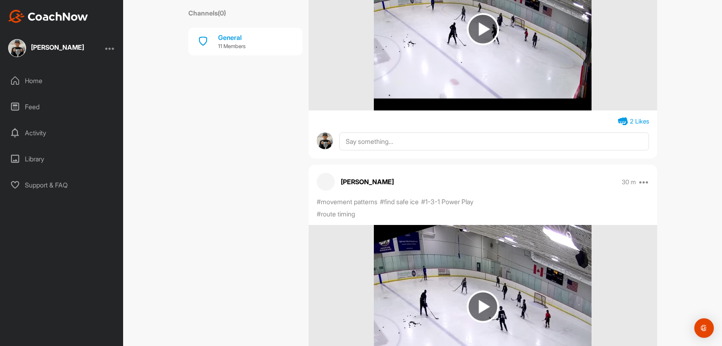
scroll to position [194, 0]
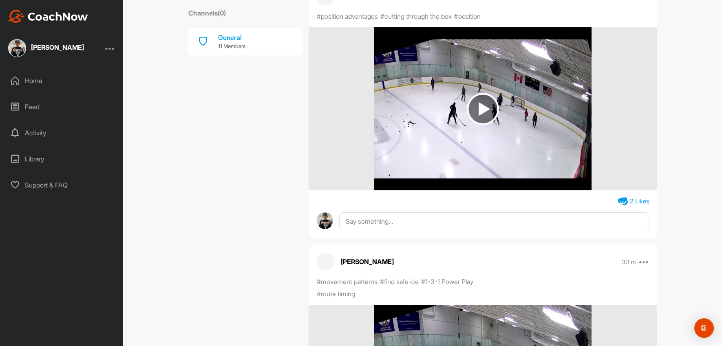
click at [483, 112] on img at bounding box center [483, 109] width 32 height 32
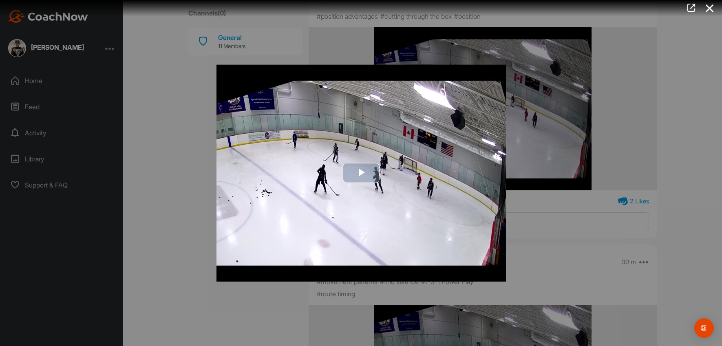
click at [361, 173] on span "Video Player" at bounding box center [361, 173] width 0 height 0
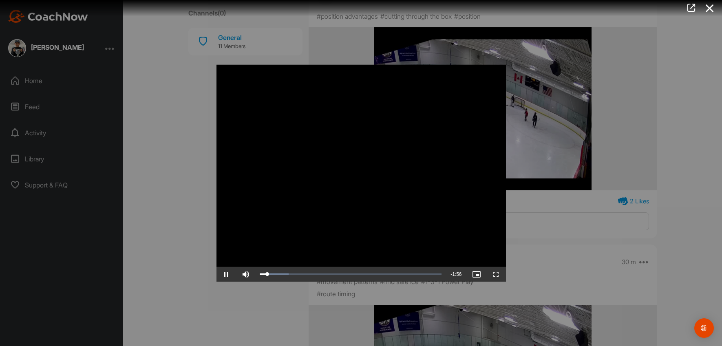
click at [609, 273] on div at bounding box center [361, 173] width 722 height 346
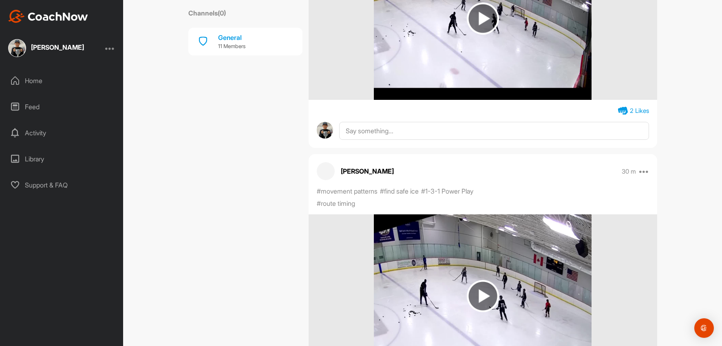
scroll to position [289, 0]
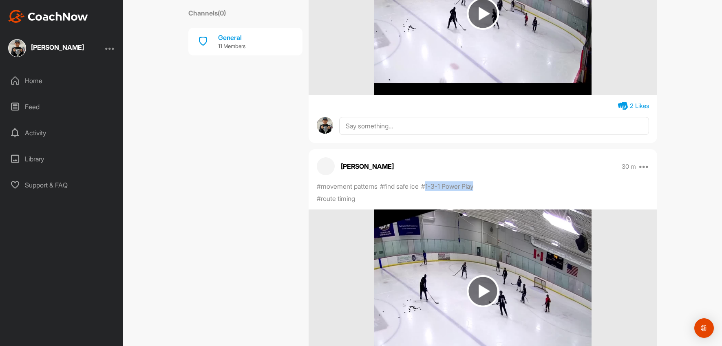
drag, startPoint x: 482, startPoint y: 185, endPoint x: 427, endPoint y: 190, distance: 54.9
click at [427, 190] on div "#movement patterns #find safe ice #1-3-1 Power Play #route timing" at bounding box center [408, 192] width 183 height 22
copy p "1-3-1 Power Play"
